Goal: Task Accomplishment & Management: Manage account settings

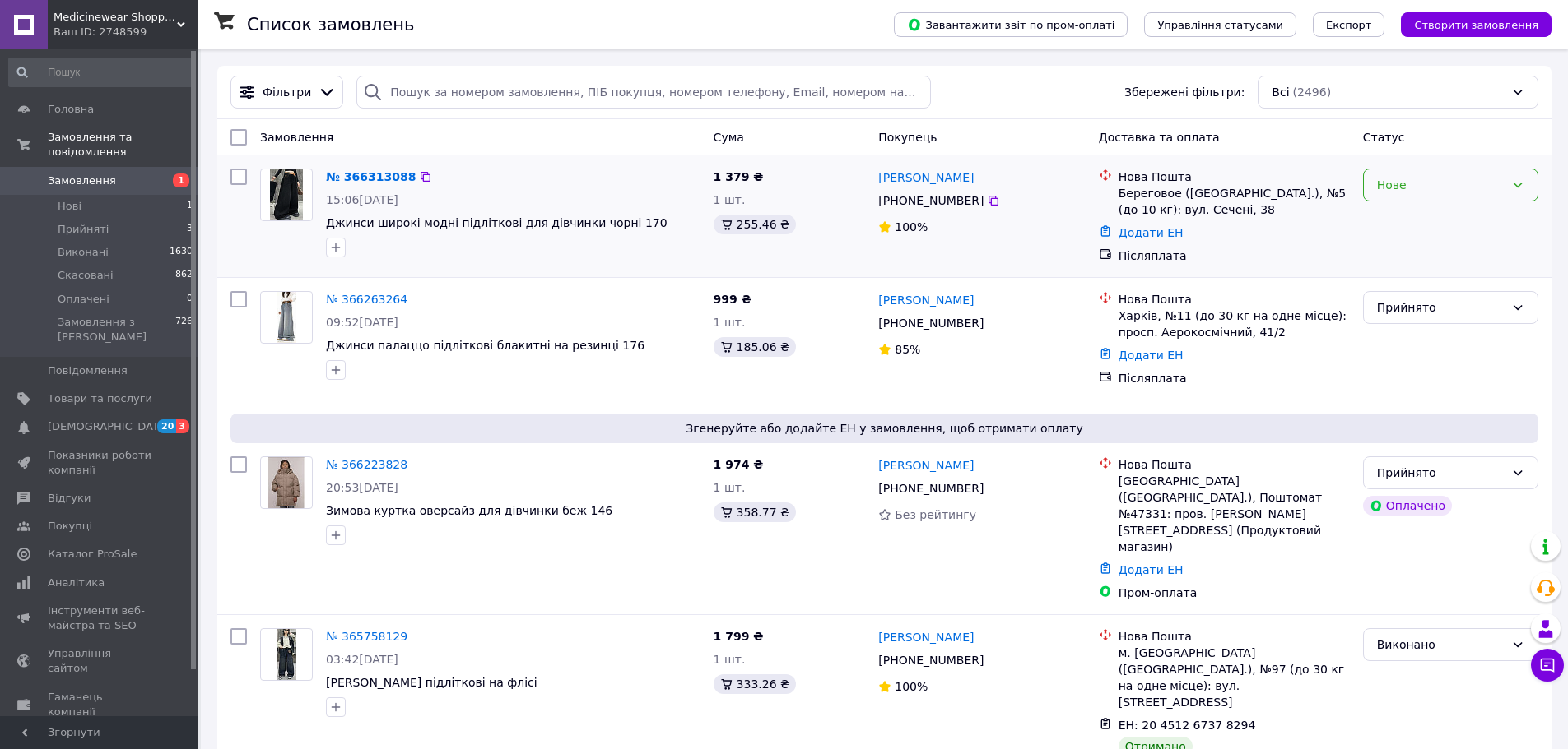
click at [1514, 184] on icon at bounding box center [1517, 185] width 9 height 5
click at [1472, 219] on li "Прийнято" at bounding box center [1450, 221] width 174 height 29
click at [454, 225] on span "Джинси широкі модні підліткові для дівчинки чорні 170" at bounding box center [496, 223] width 341 height 14
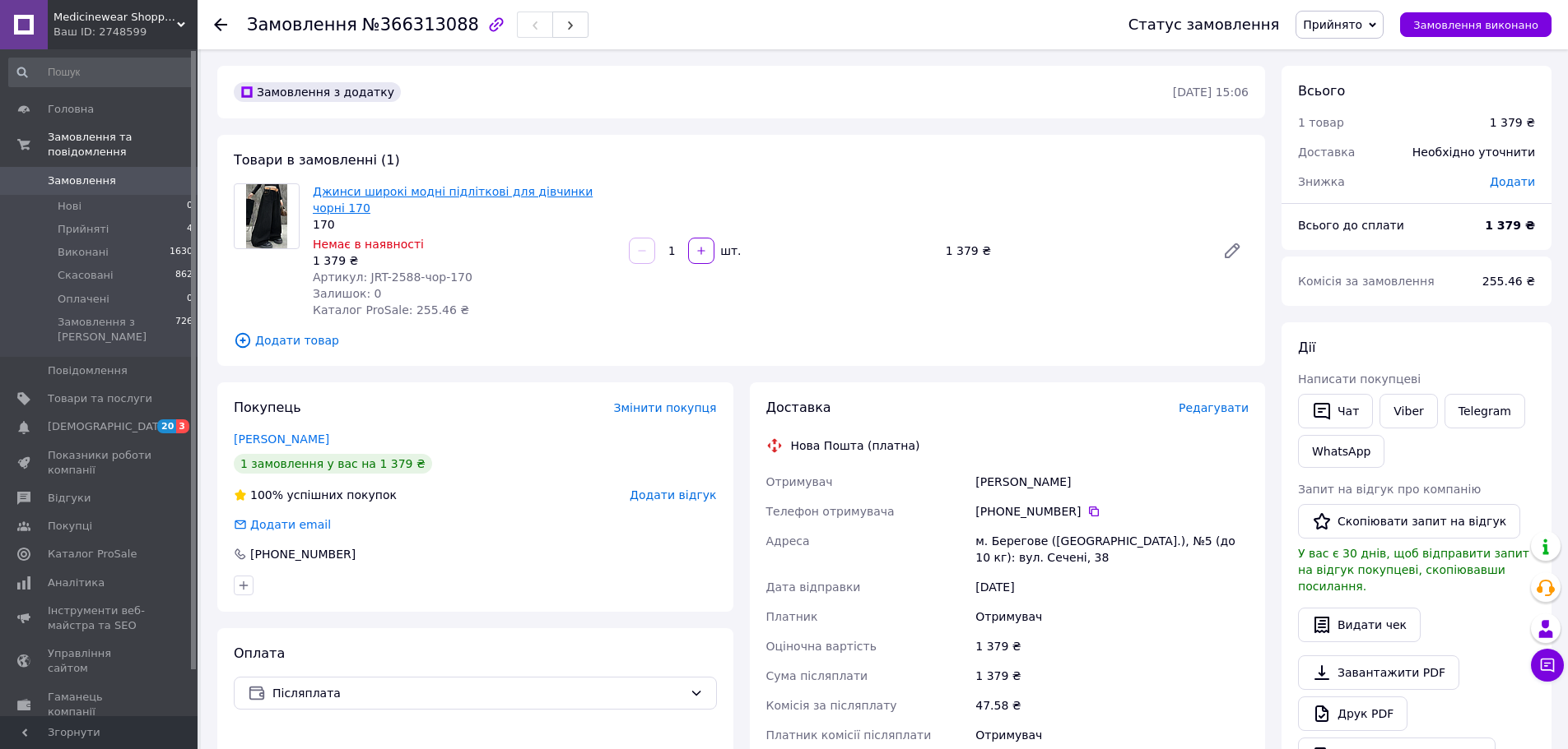
click at [537, 196] on link "Джинси широкі модні підліткові для дівчинки чорні 170" at bounding box center [453, 200] width 280 height 29
click at [215, 24] on use at bounding box center [221, 25] width 14 height 14
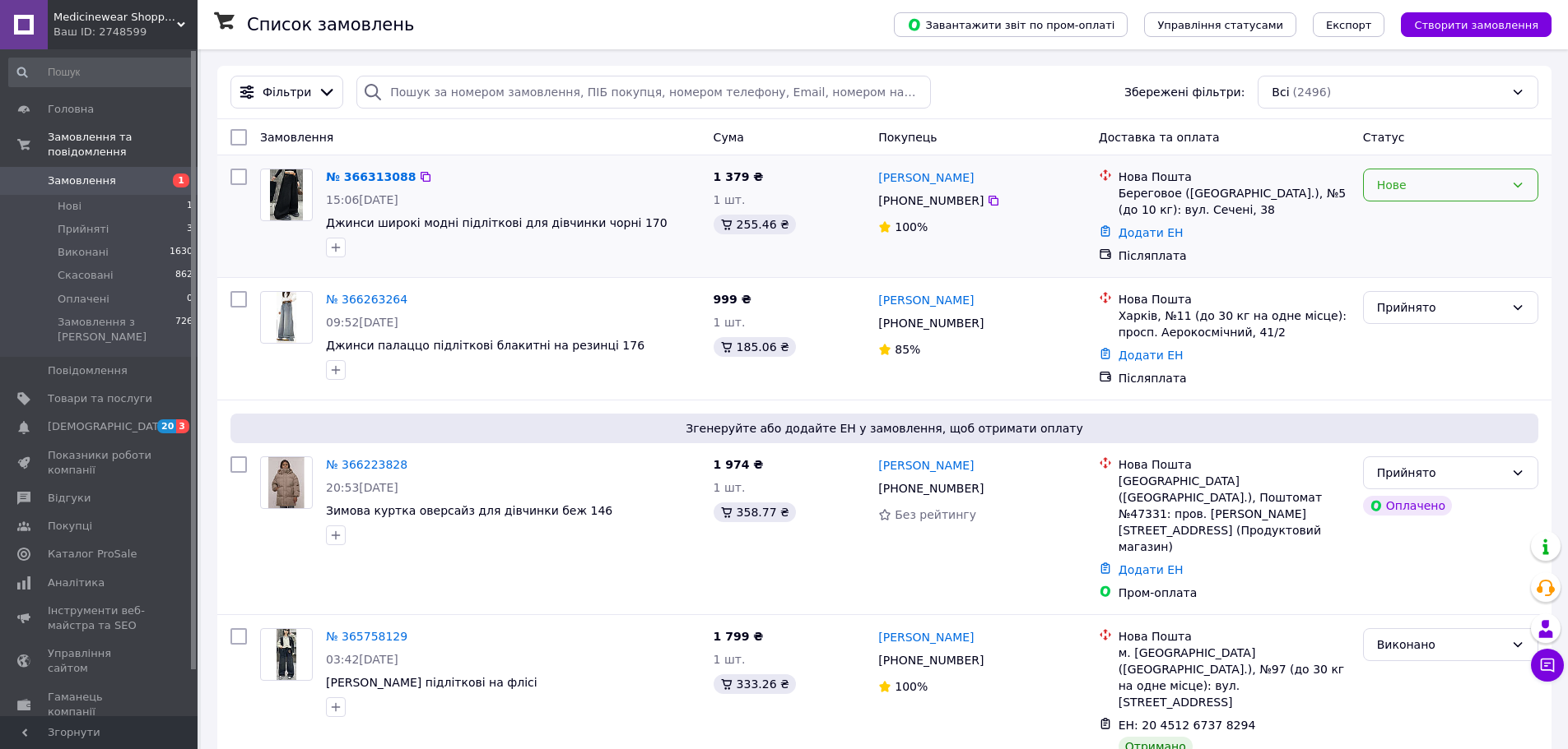
click at [1476, 191] on div "Нове" at bounding box center [1441, 185] width 127 height 18
click at [1442, 224] on li "Прийнято" at bounding box center [1450, 221] width 174 height 29
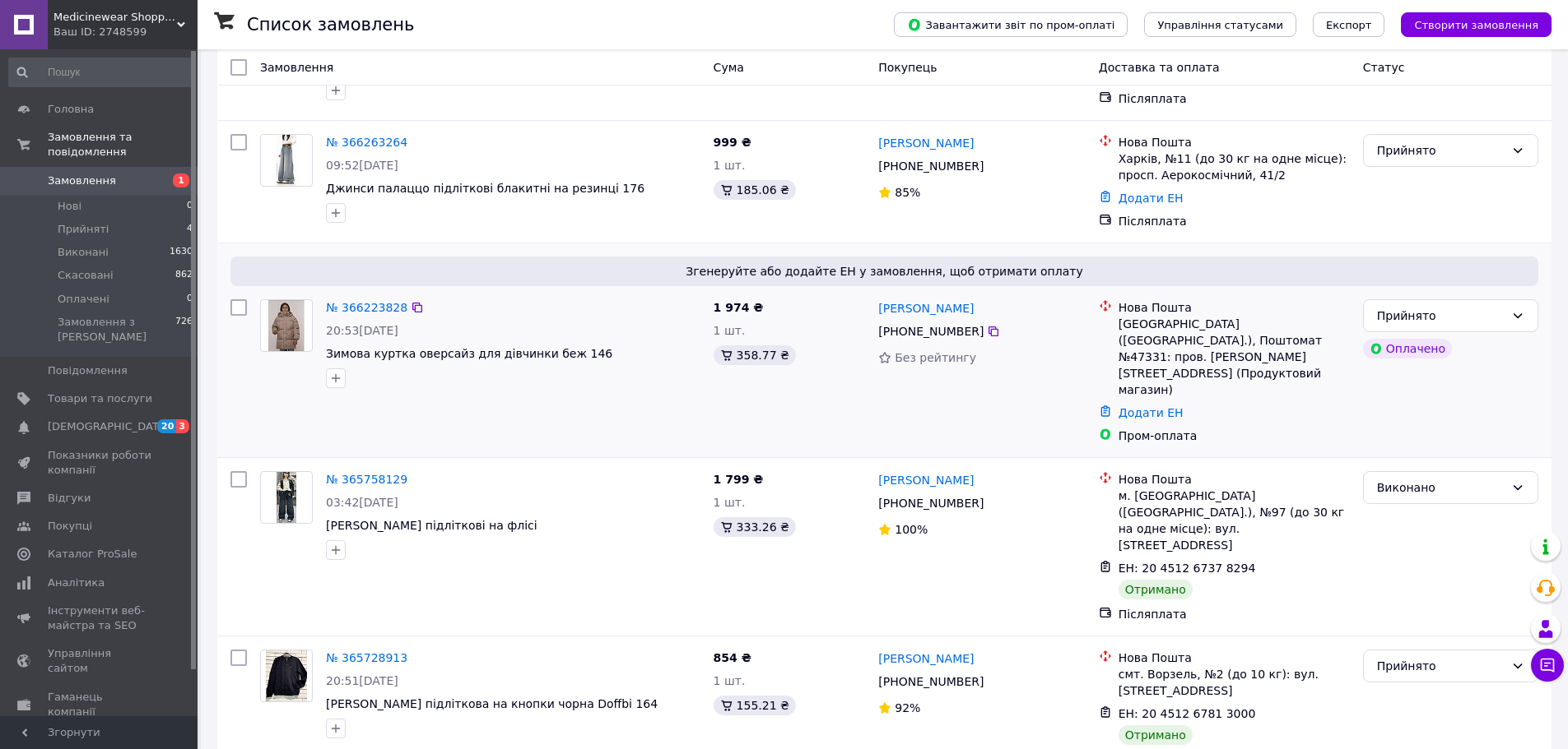
scroll to position [164, 0]
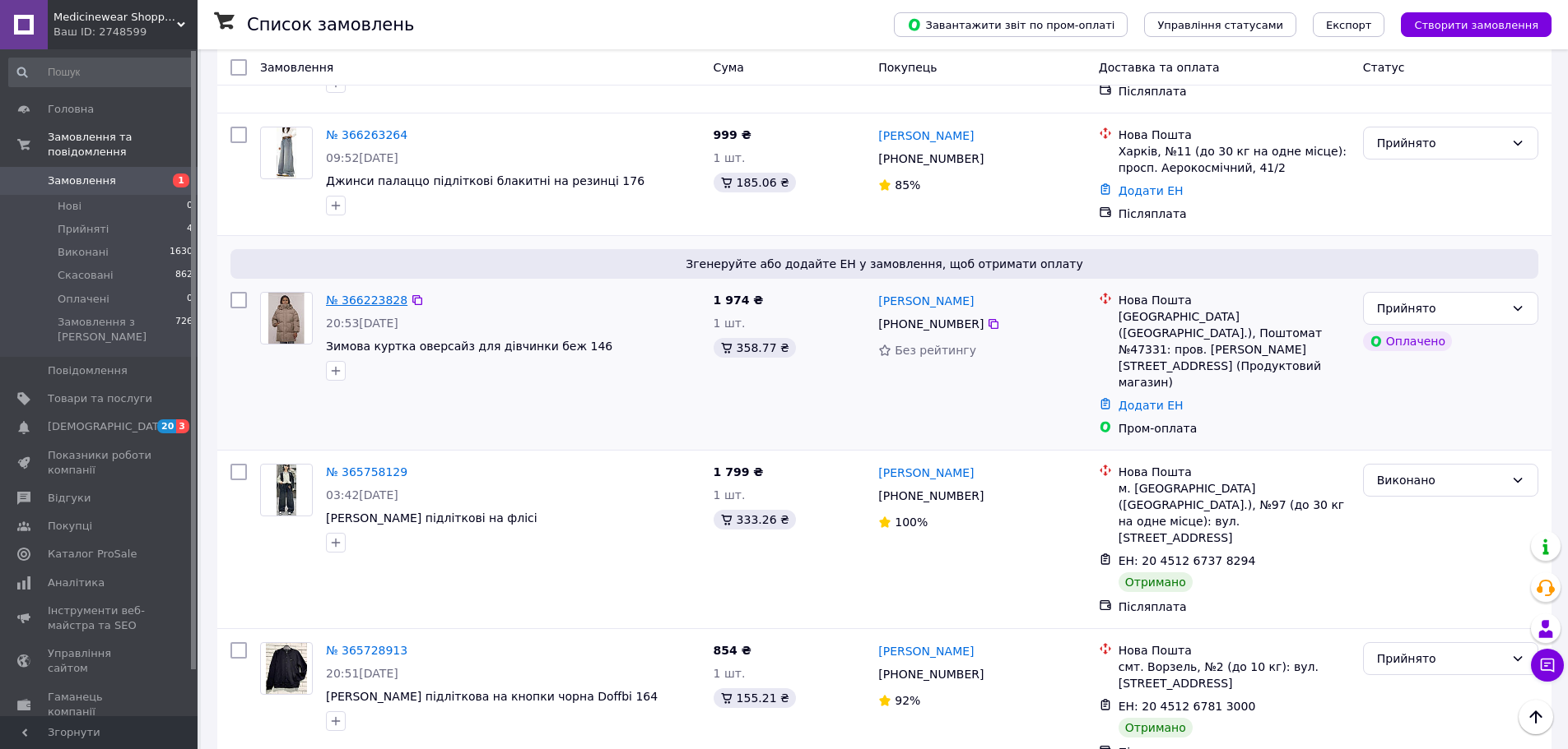
click at [386, 300] on link "№ 366223828" at bounding box center [366, 300] width 82 height 14
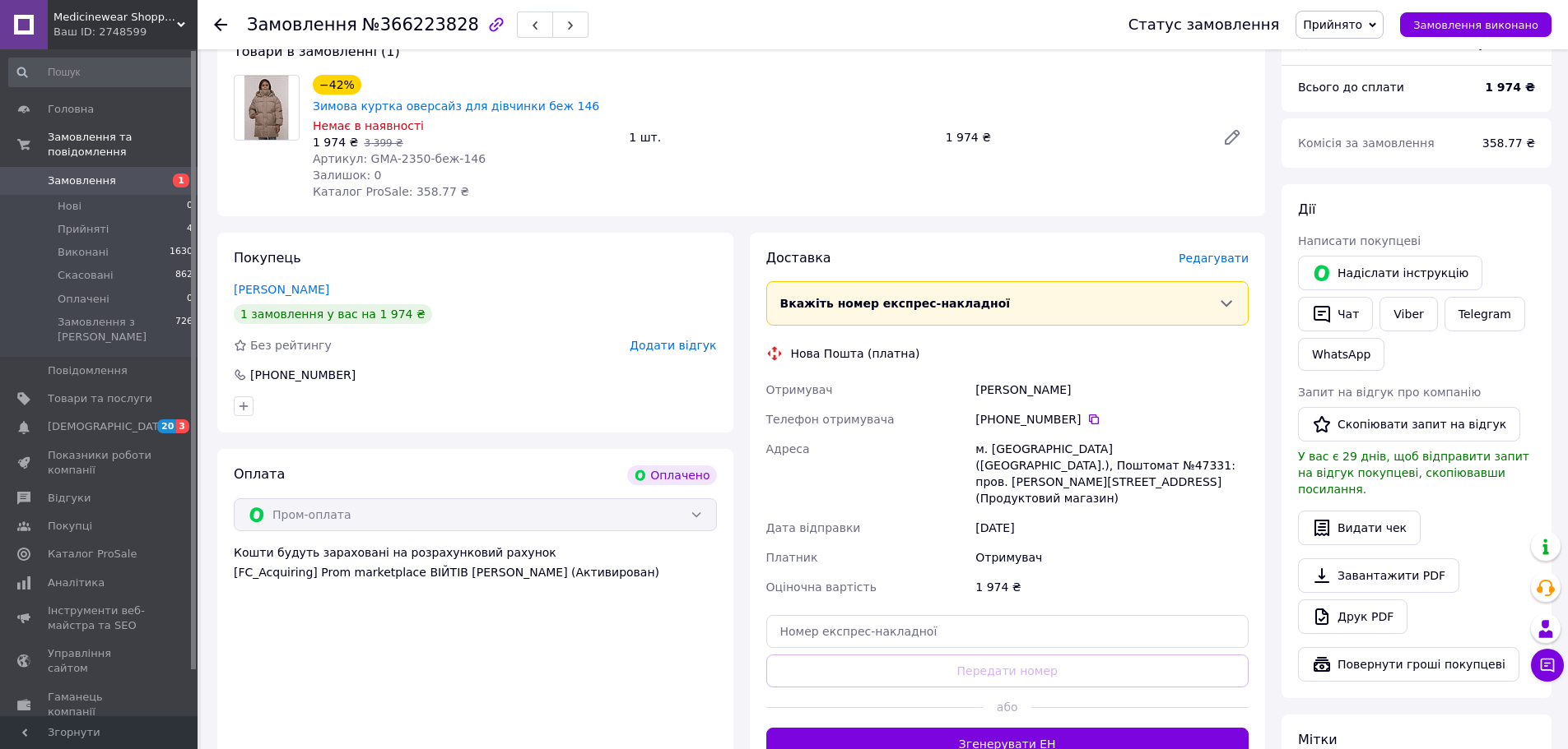
scroll to position [329, 0]
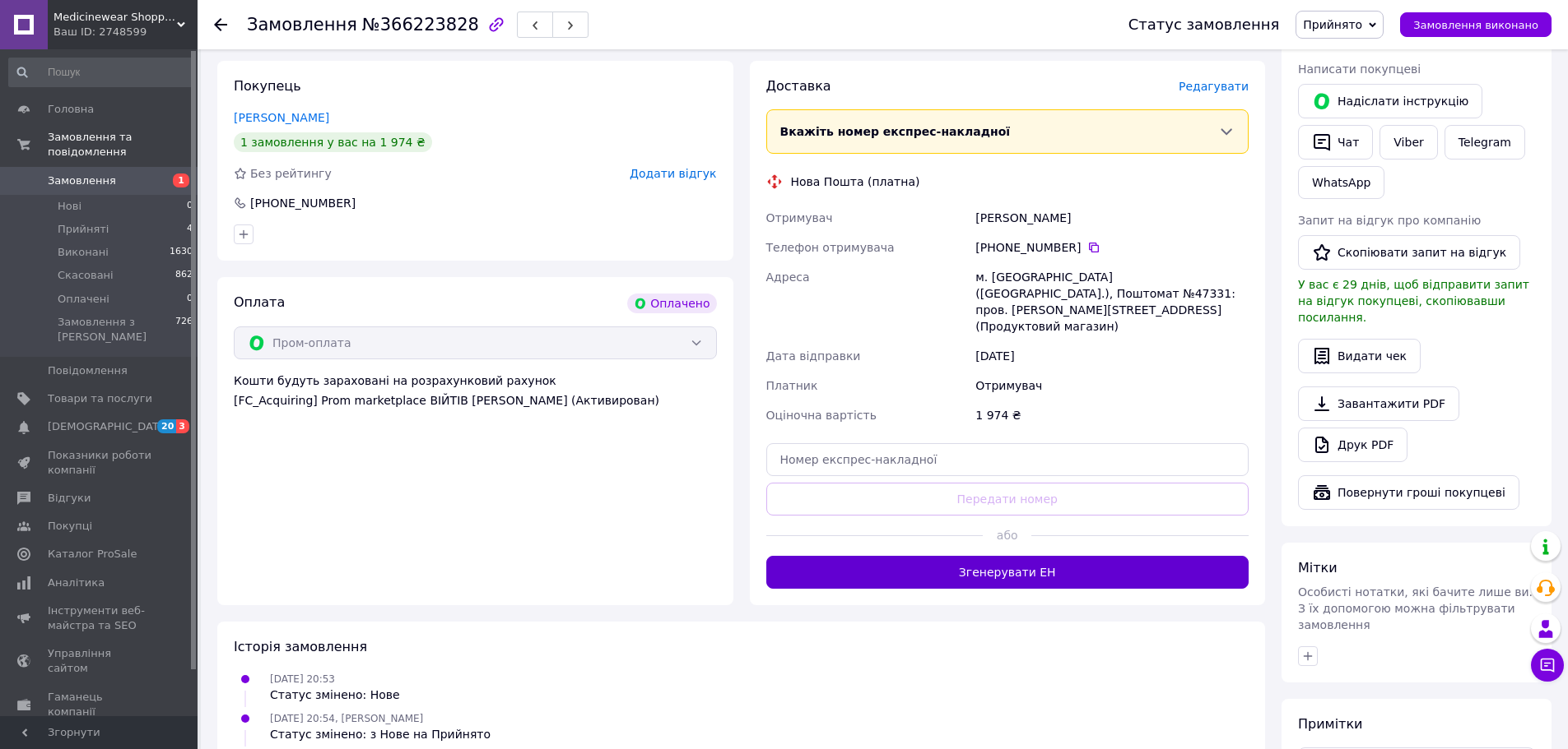
click at [1038, 556] on button "Згенерувати ЕН" at bounding box center [1007, 572] width 483 height 33
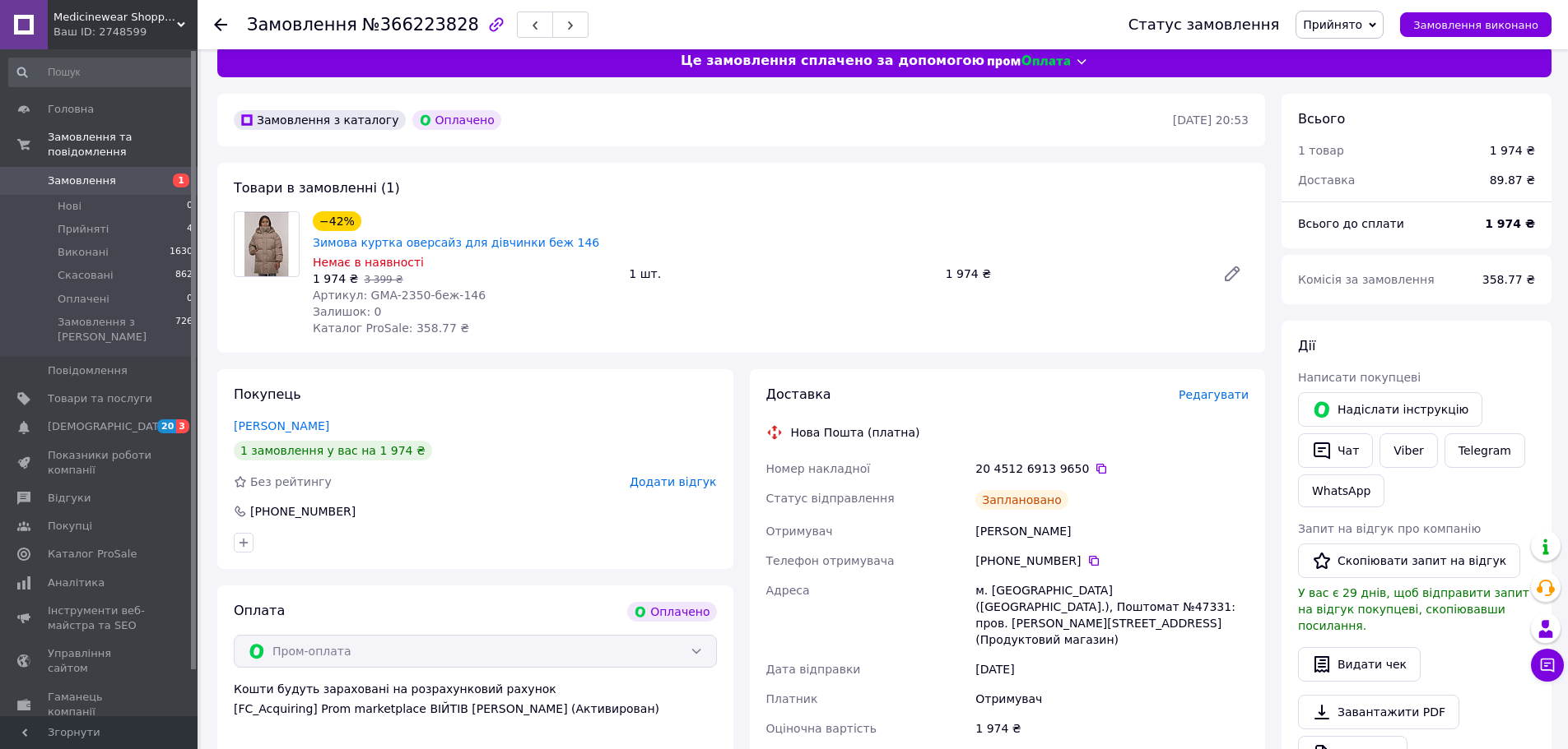
scroll to position [0, 0]
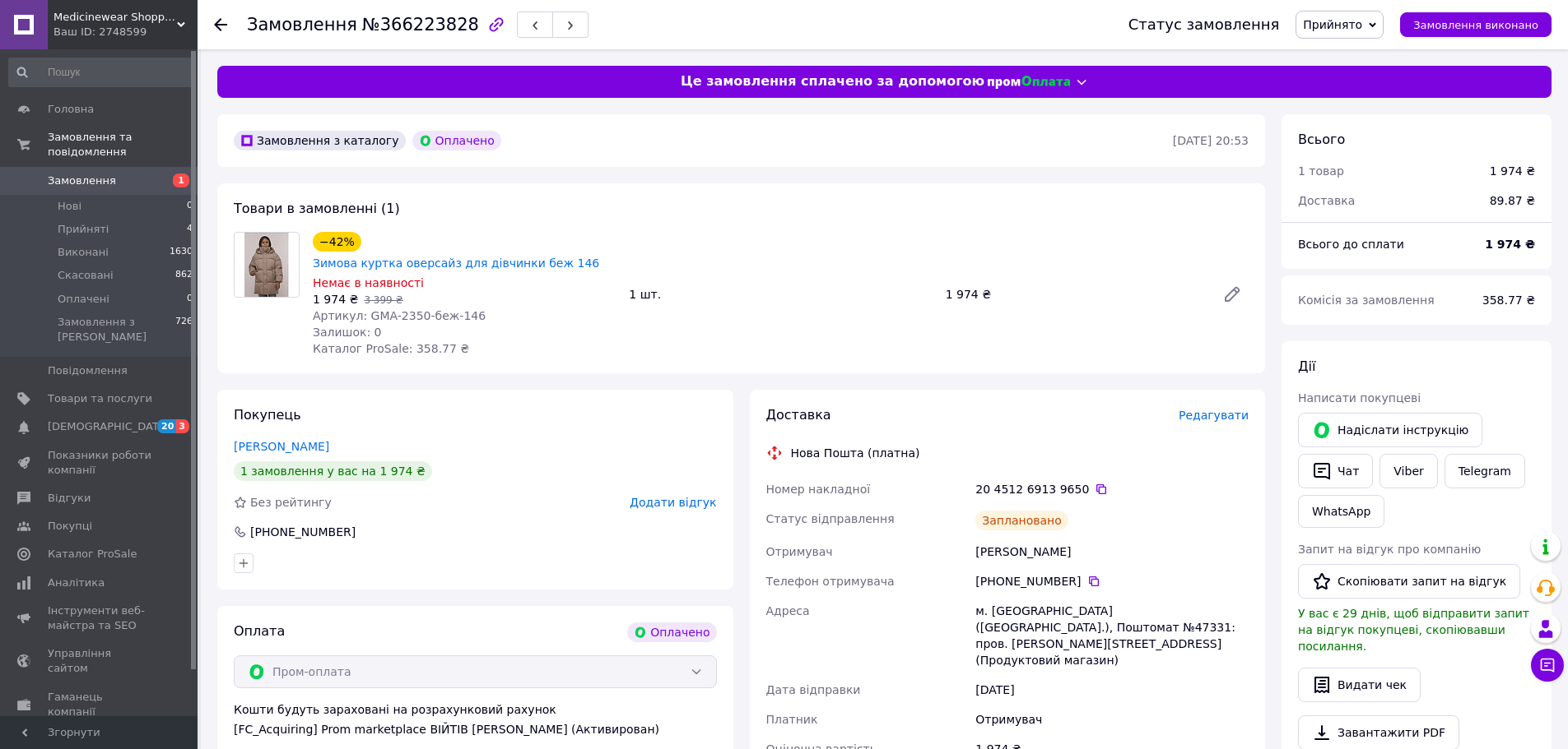
click at [222, 25] on use at bounding box center [221, 25] width 14 height 14
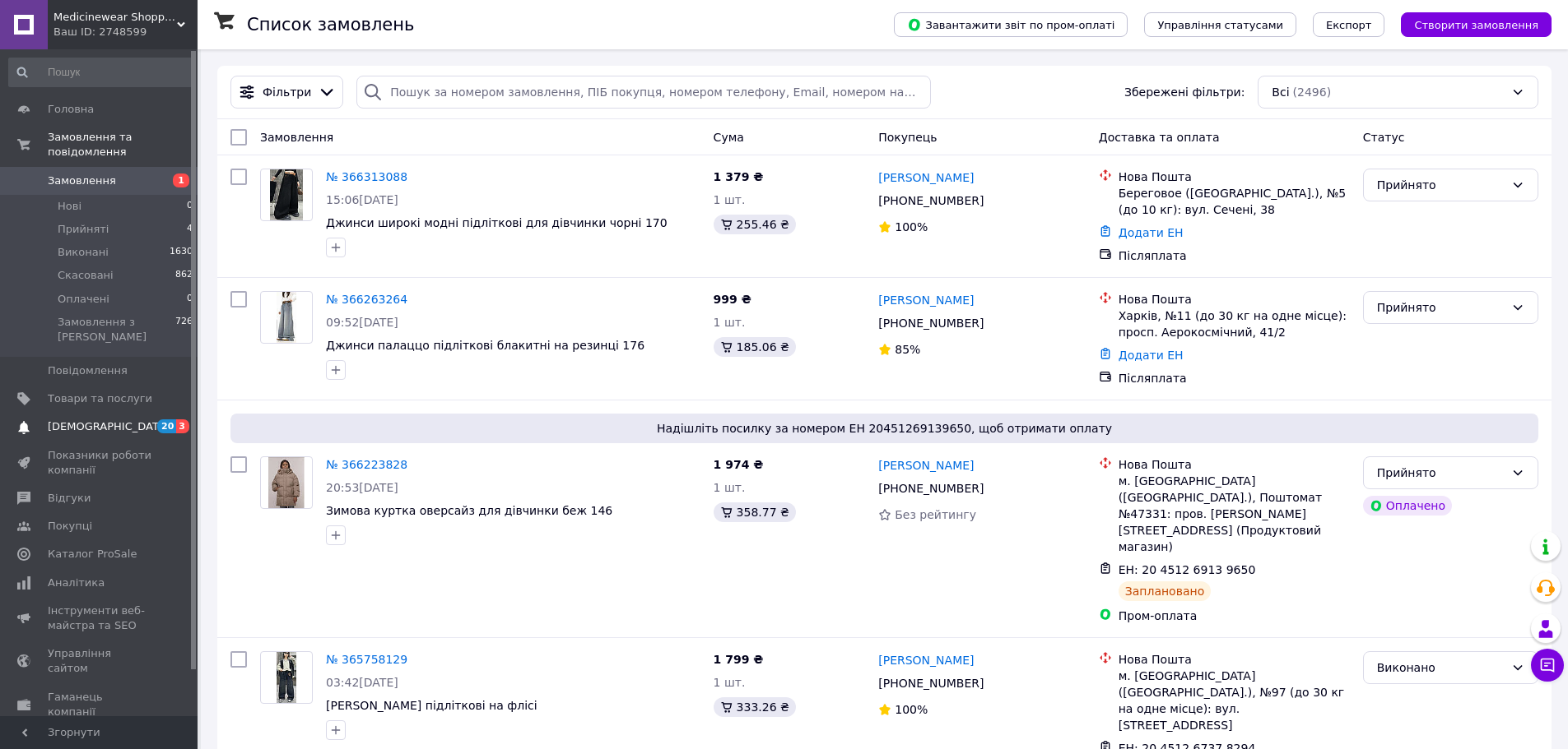
click at [180, 420] on span "3" at bounding box center [183, 426] width 14 height 14
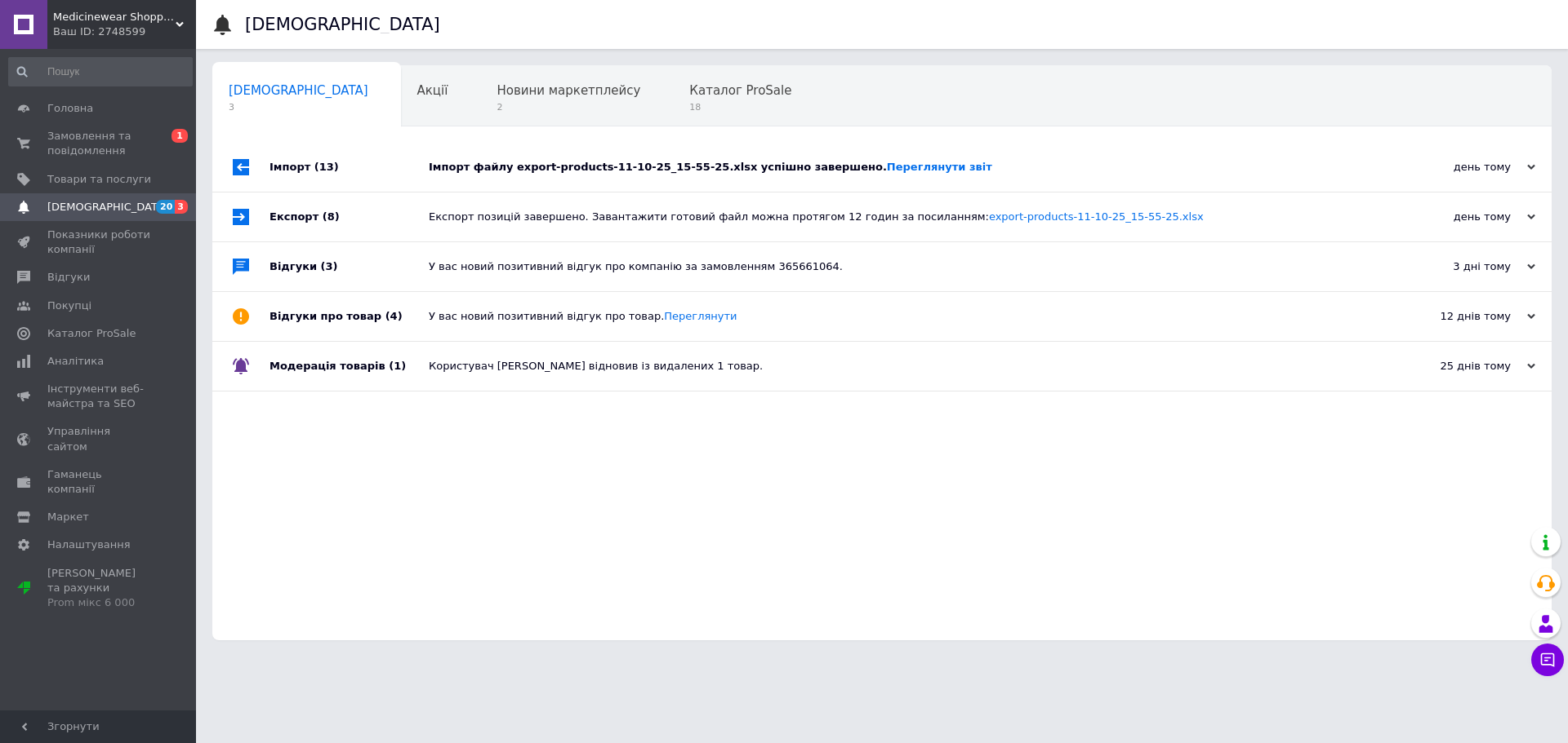
click at [705, 172] on div "Імпорт файлу export-products-11-10-25_15-55-25.xlsx успішно завершено. Переглян…" at bounding box center [901, 167] width 943 height 14
